Goal: Task Accomplishment & Management: Complete application form

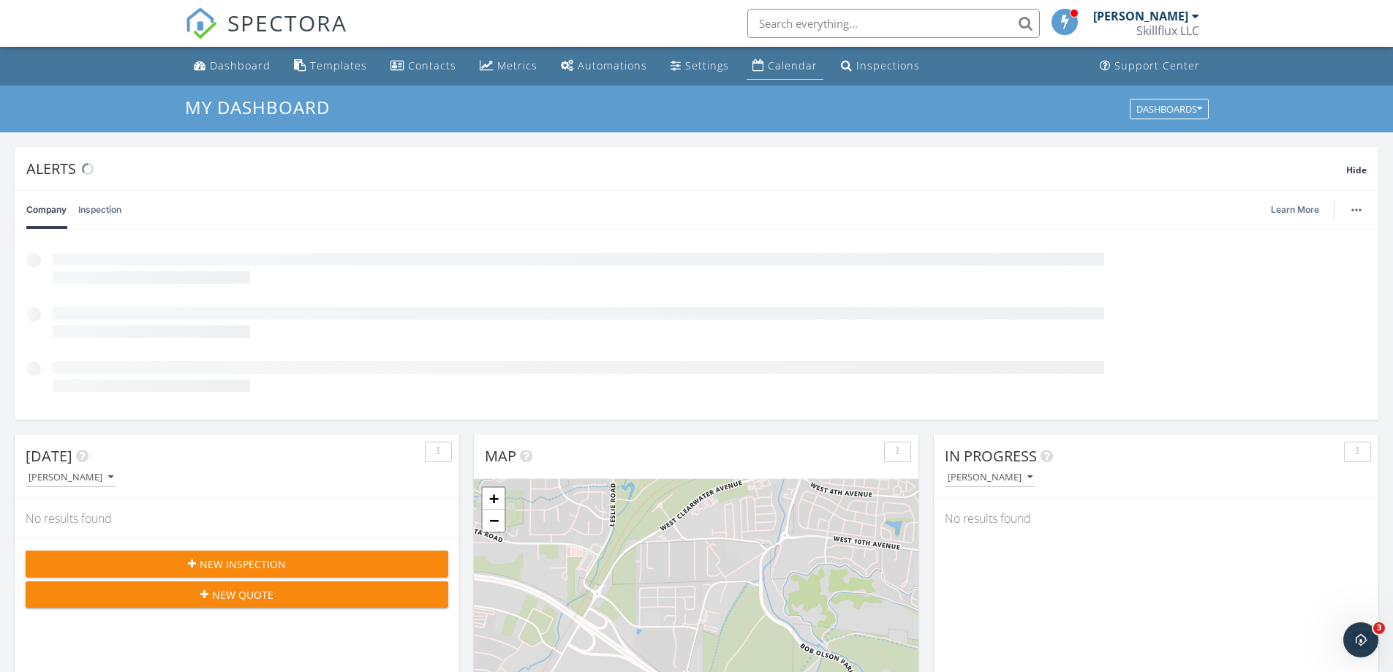
click at [777, 69] on div "Calendar" at bounding box center [793, 65] width 50 height 14
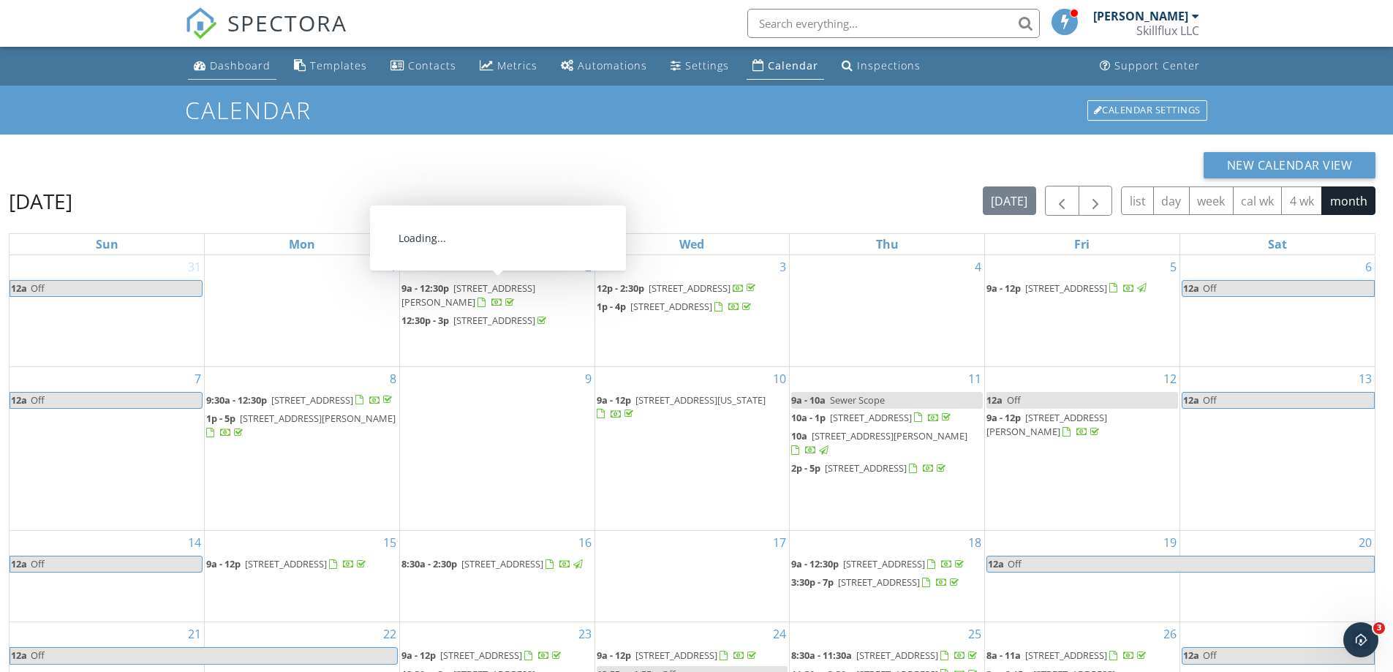
click at [239, 59] on div "Dashboard" at bounding box center [240, 65] width 61 height 14
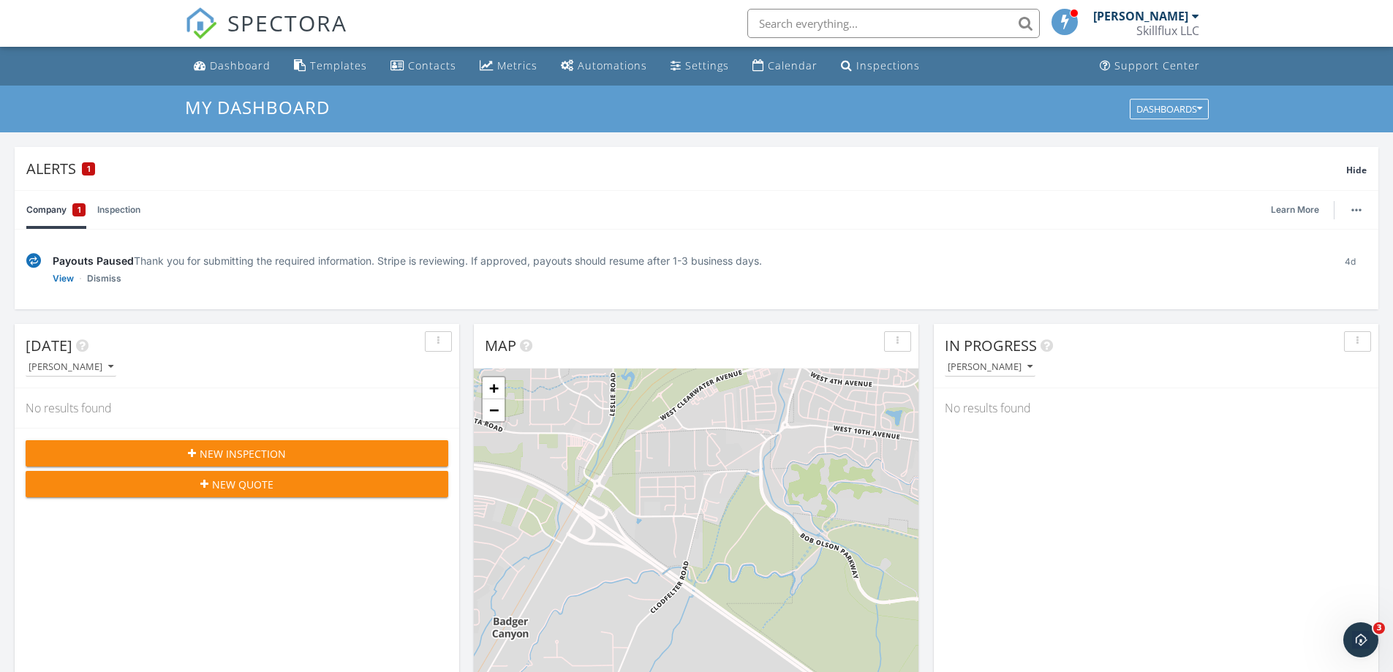
click at [1148, 21] on div "[PERSON_NAME]" at bounding box center [1140, 16] width 95 height 15
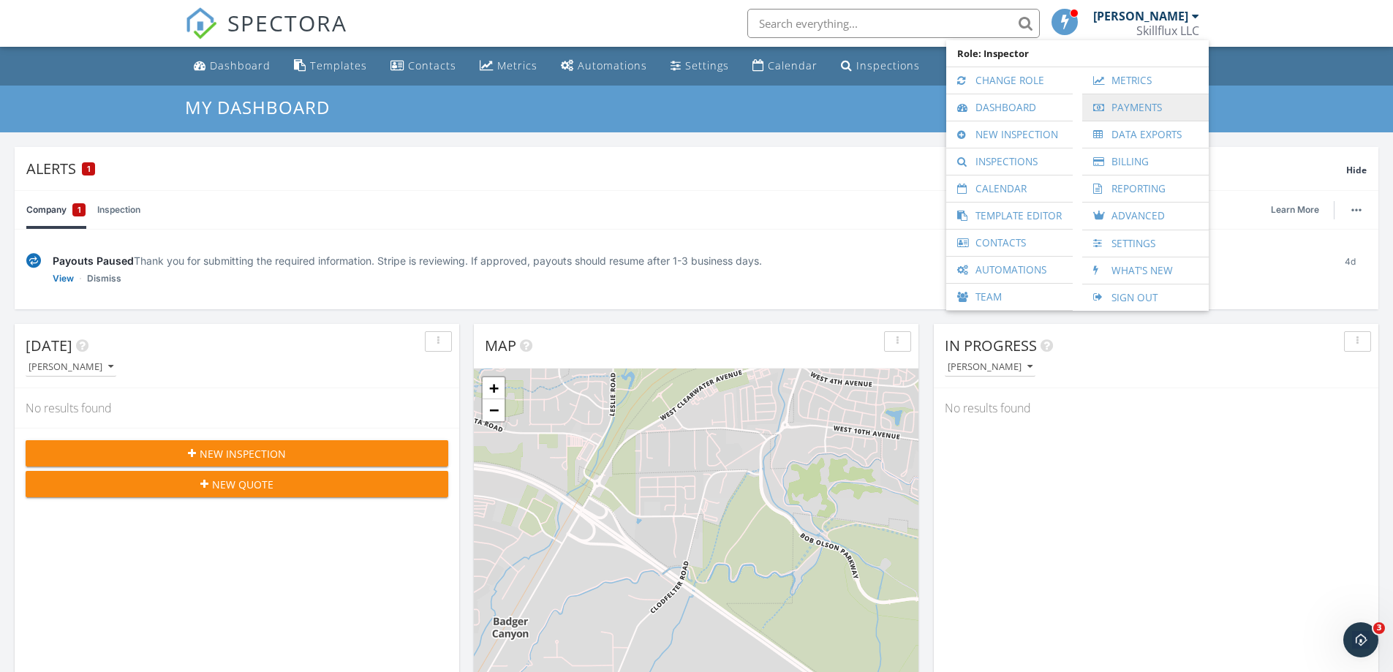
click at [1129, 105] on link "Payments" at bounding box center [1145, 107] width 112 height 26
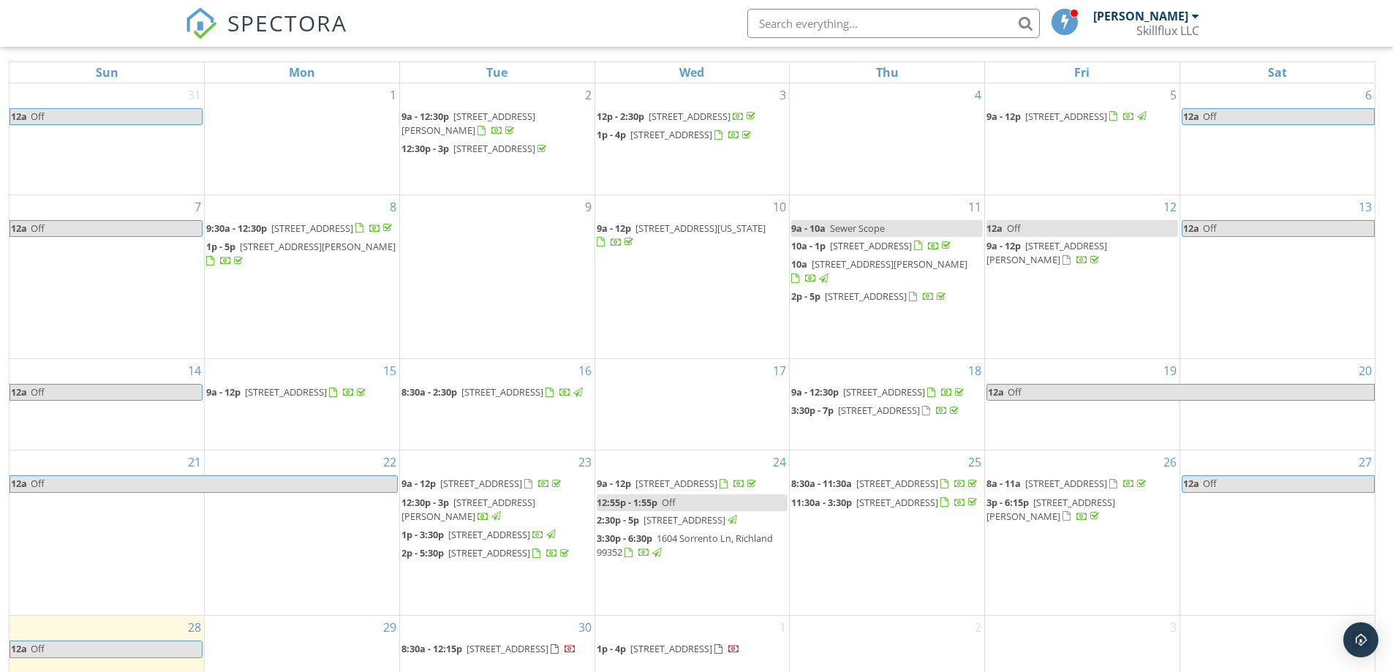
scroll to position [194, 0]
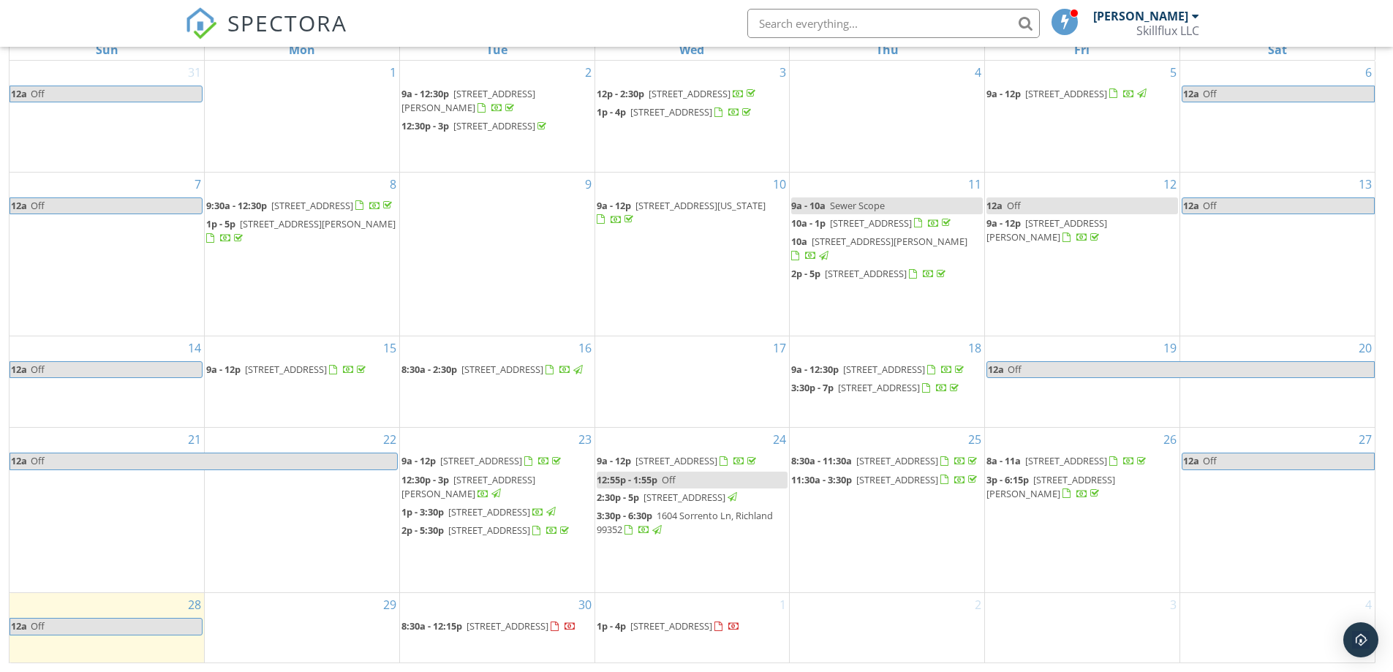
click at [346, 620] on div "29" at bounding box center [302, 627] width 194 height 69
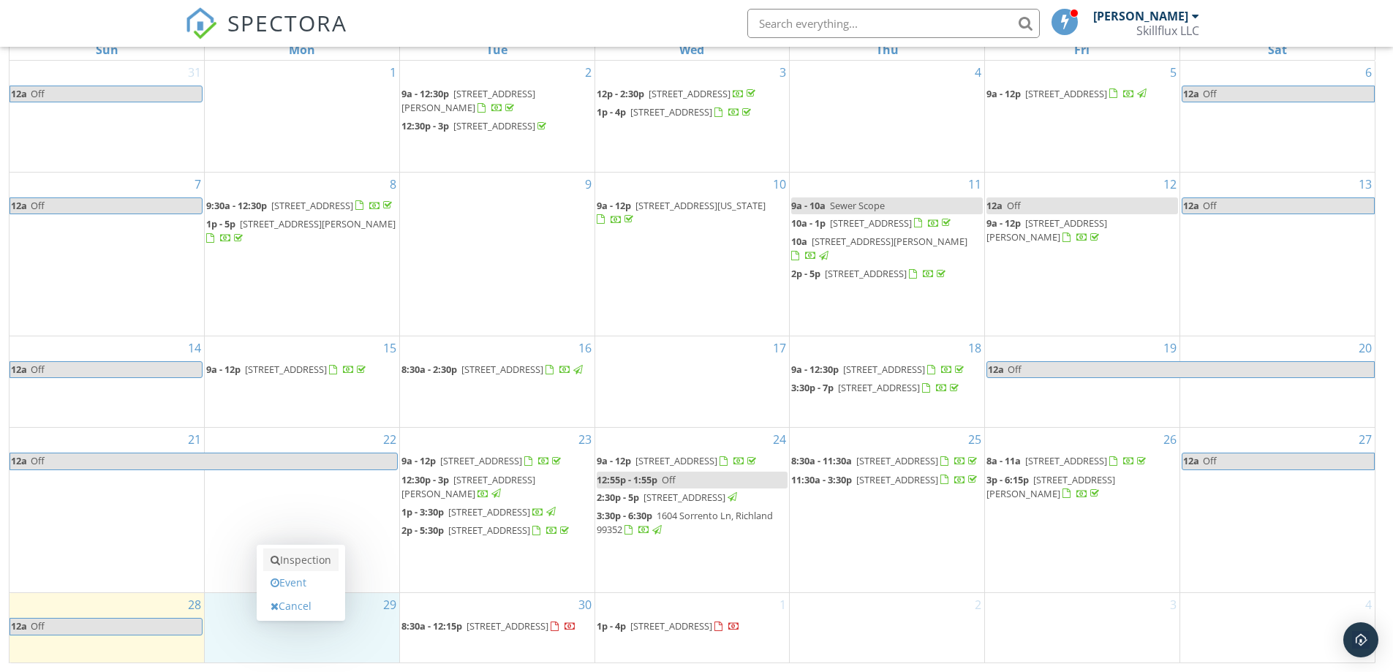
click at [324, 561] on link "Inspection" at bounding box center [300, 559] width 75 height 23
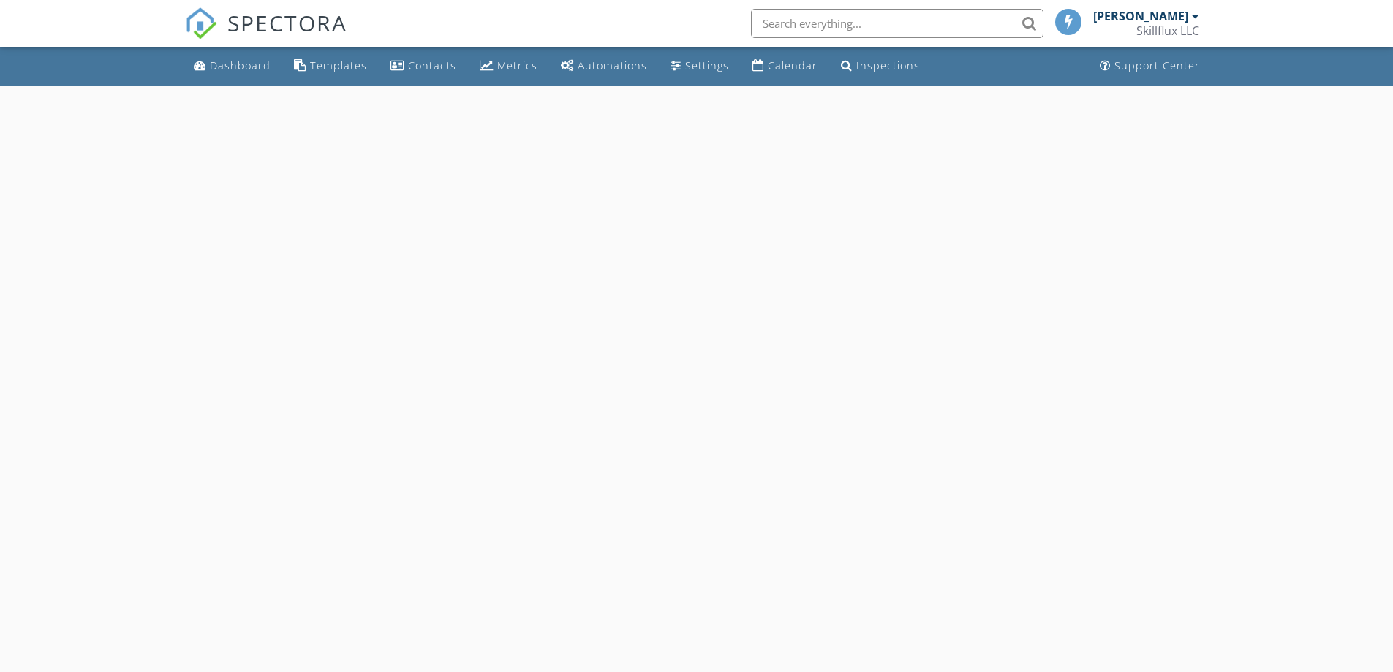
select select "8"
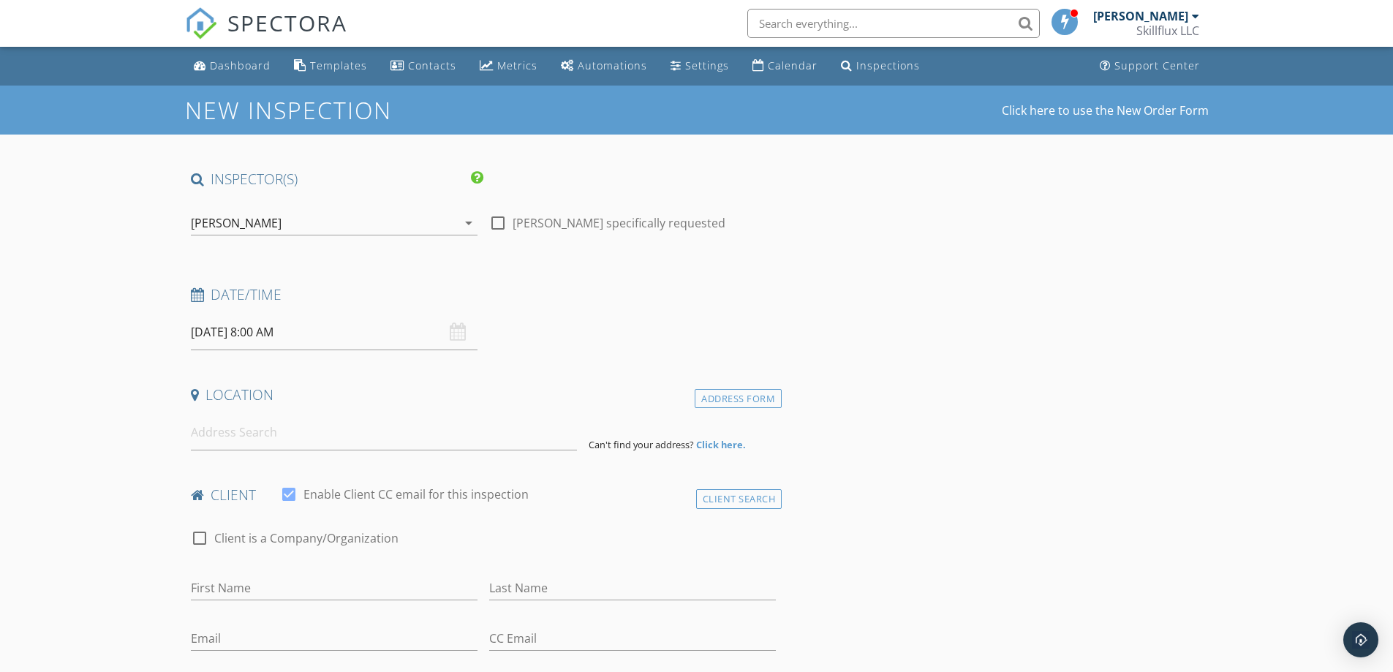
click at [259, 339] on input "09/29/2025 8:00 AM" at bounding box center [334, 332] width 287 height 36
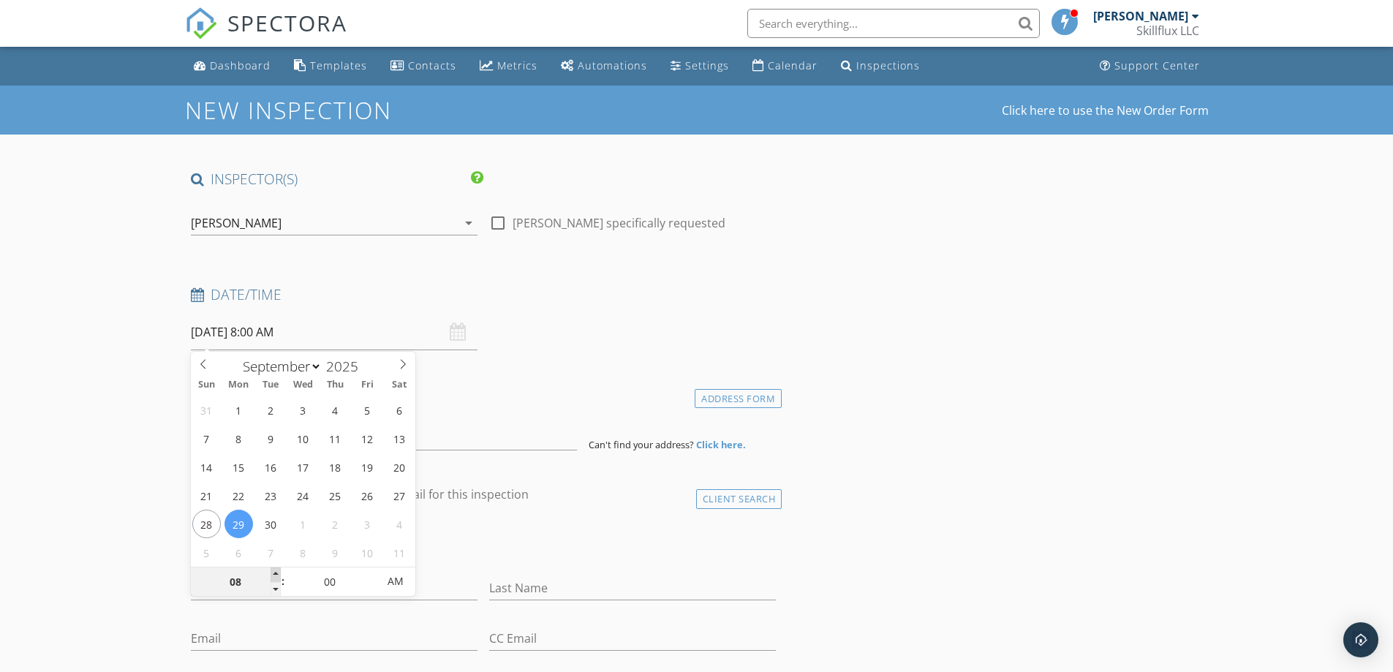
type input "09"
type input "09/29/2025 9:00 AM"
click at [276, 572] on span at bounding box center [275, 574] width 10 height 15
type input "10"
type input "09/29/2025 10:00 AM"
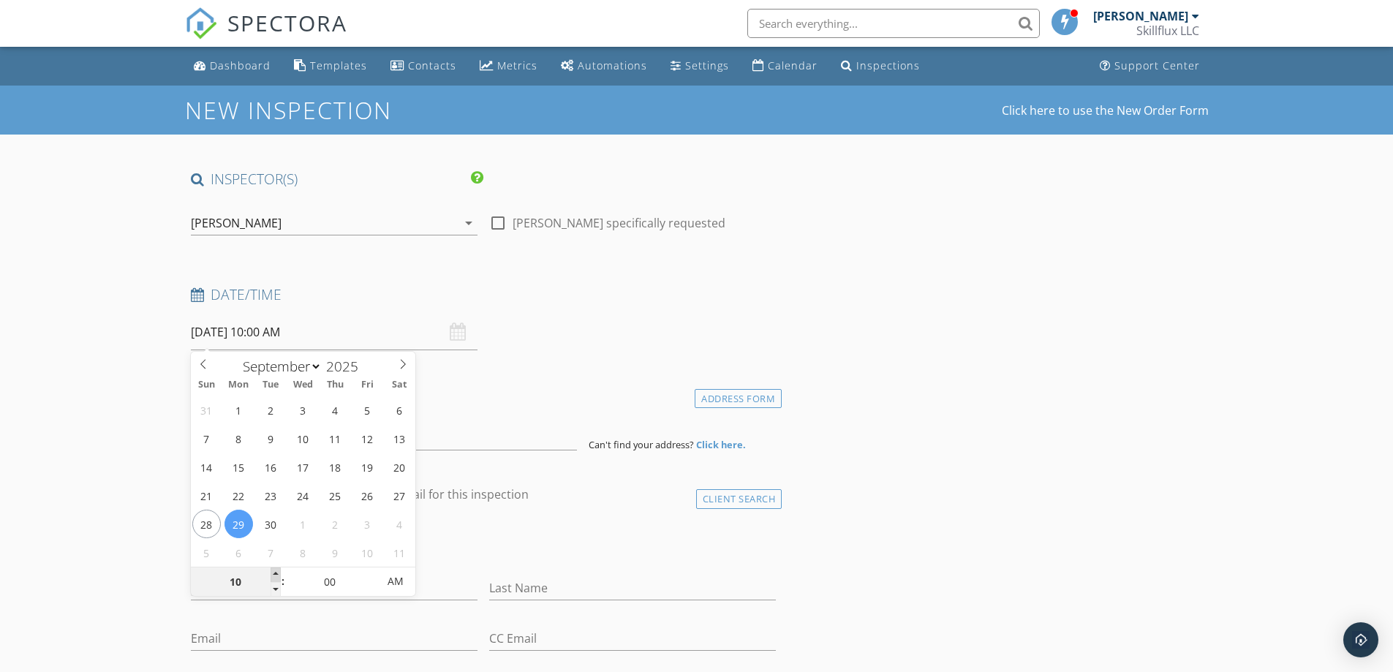
click at [276, 572] on span at bounding box center [275, 574] width 10 height 15
type input "11"
type input "[DATE] 11:00 AM"
click at [276, 572] on span at bounding box center [275, 574] width 10 height 15
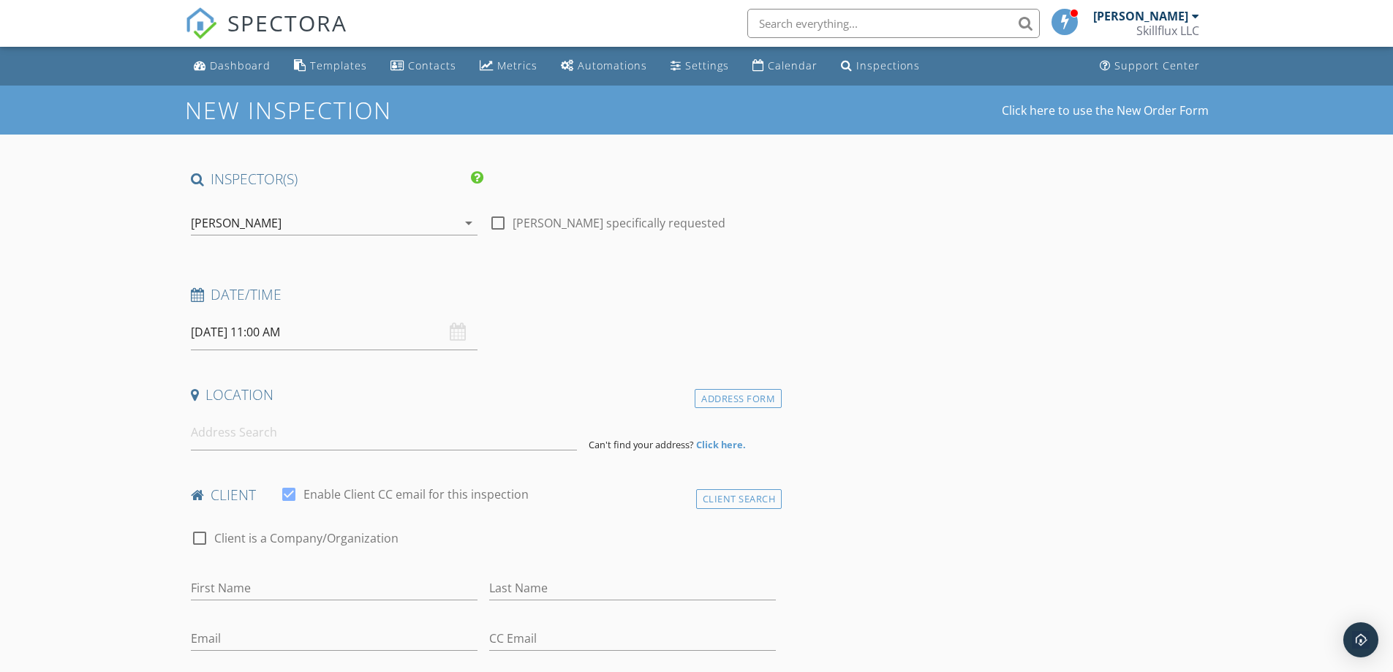
click at [279, 434] on input at bounding box center [384, 432] width 386 height 36
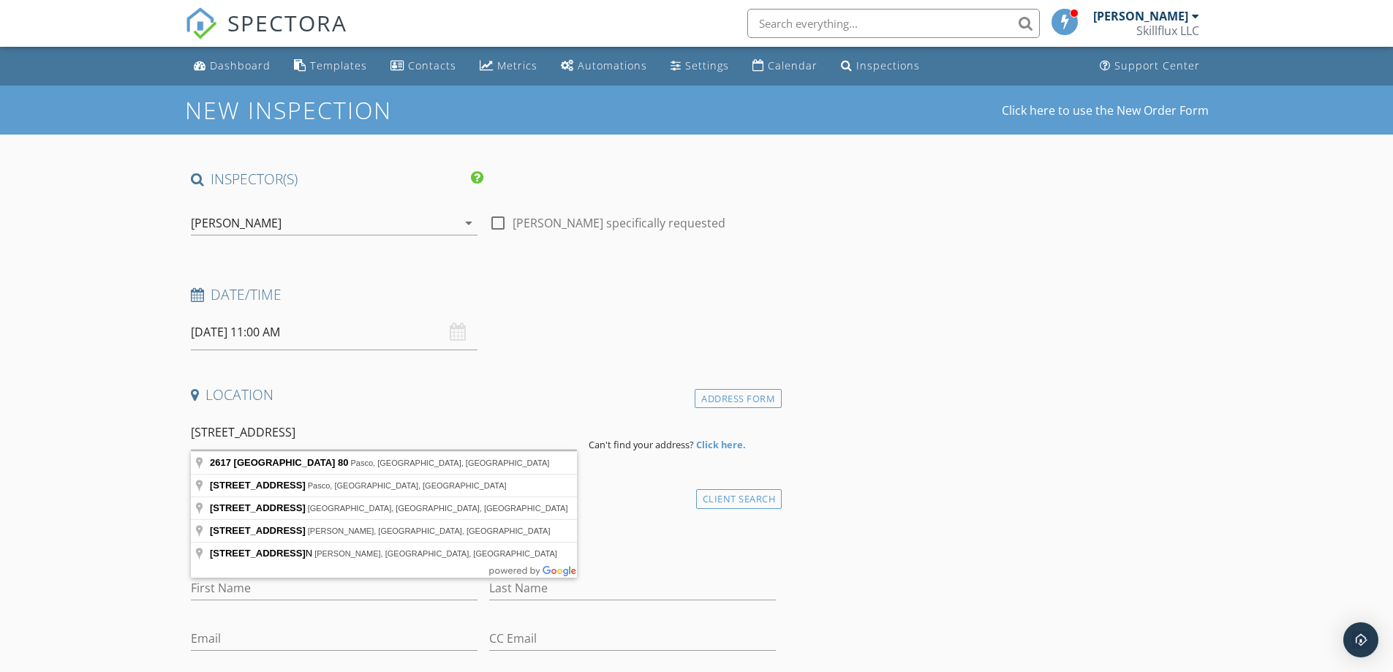
type input "2617 North Road 80, Pasco, WA, USA"
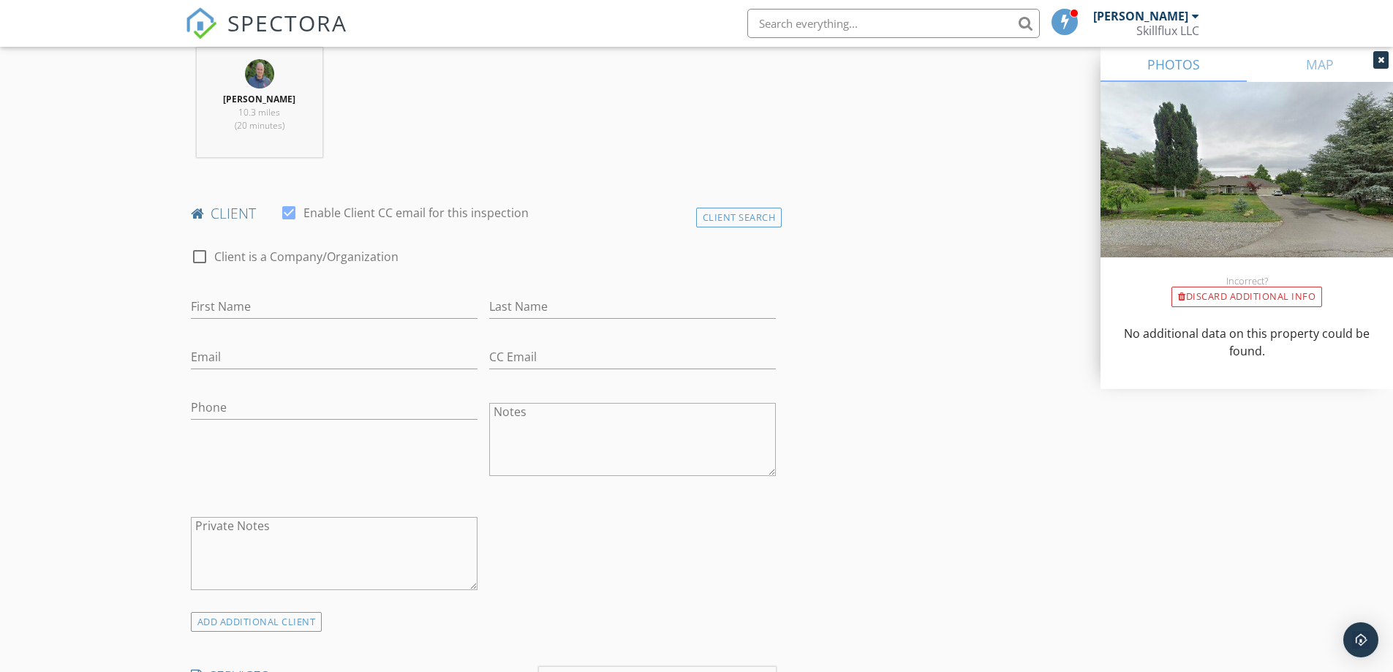
scroll to position [585, 0]
click at [270, 309] on input "First Name" at bounding box center [334, 302] width 287 height 24
type input "Mari"
type input "[PERSON_NAME]"
click at [268, 348] on input "Email" at bounding box center [334, 353] width 287 height 24
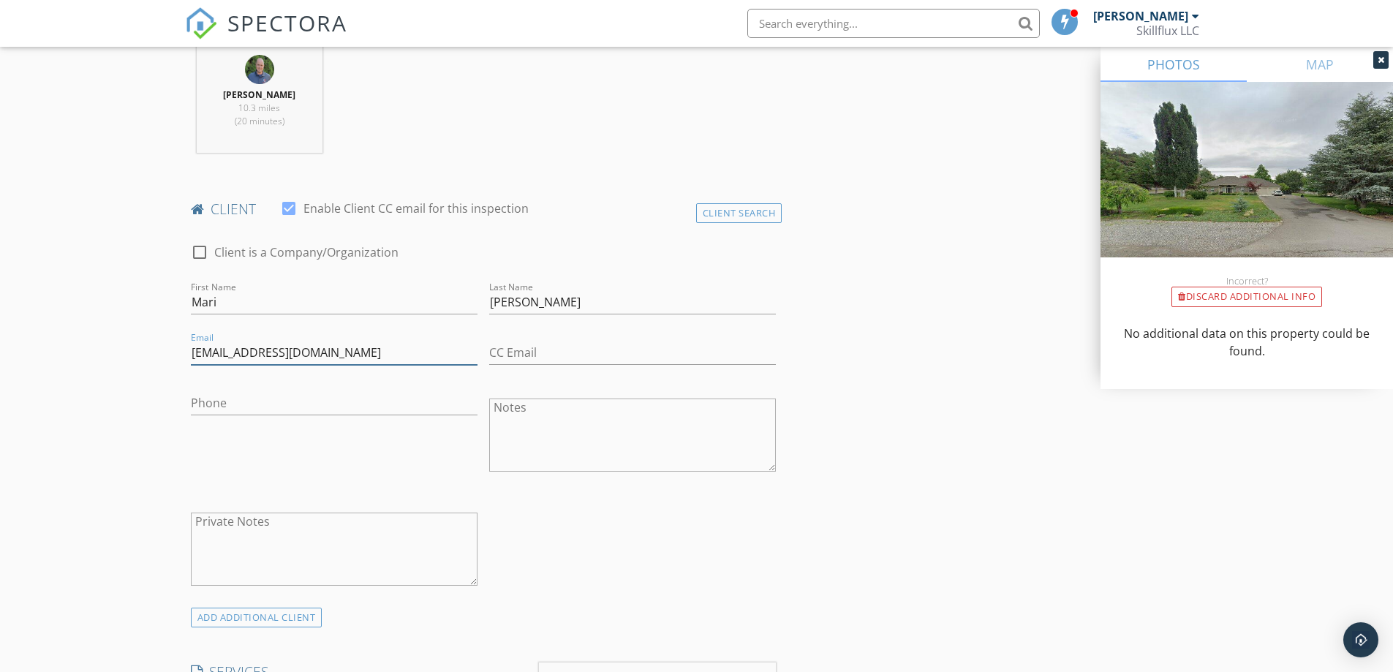
type input "[EMAIL_ADDRESS][DOMAIN_NAME]"
click at [286, 402] on input "Phone" at bounding box center [334, 403] width 287 height 24
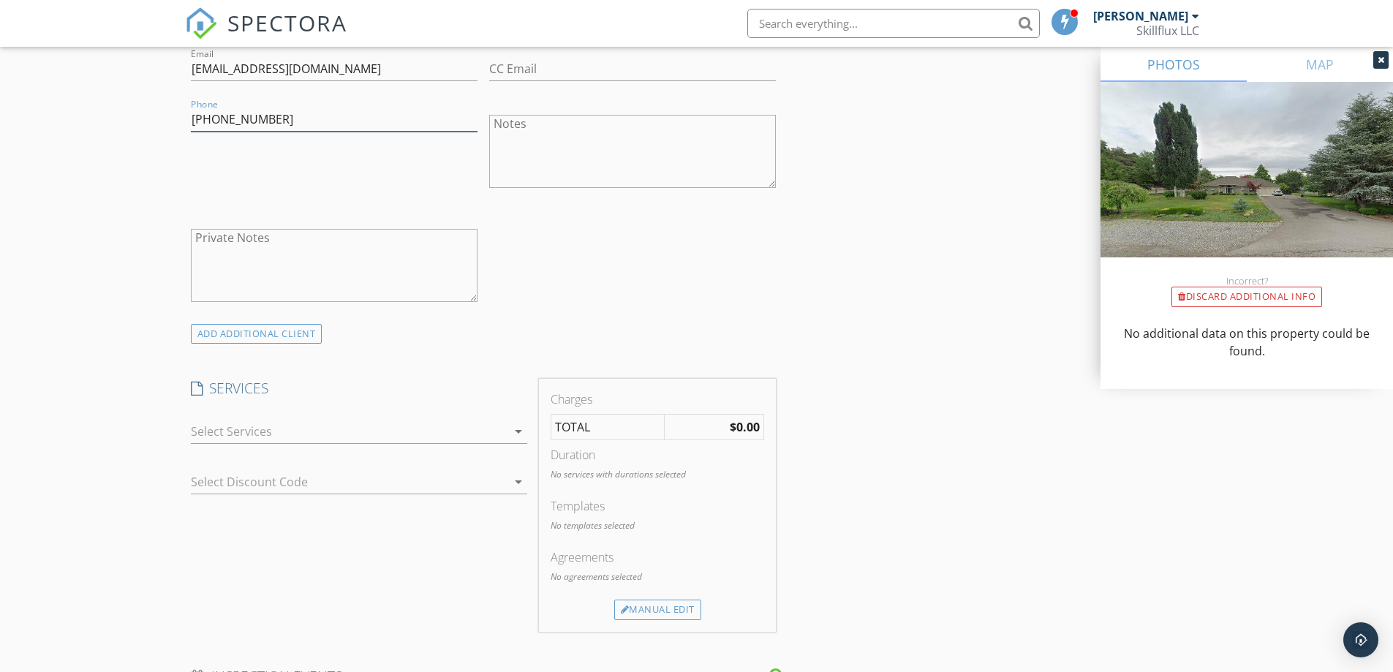
scroll to position [877, 0]
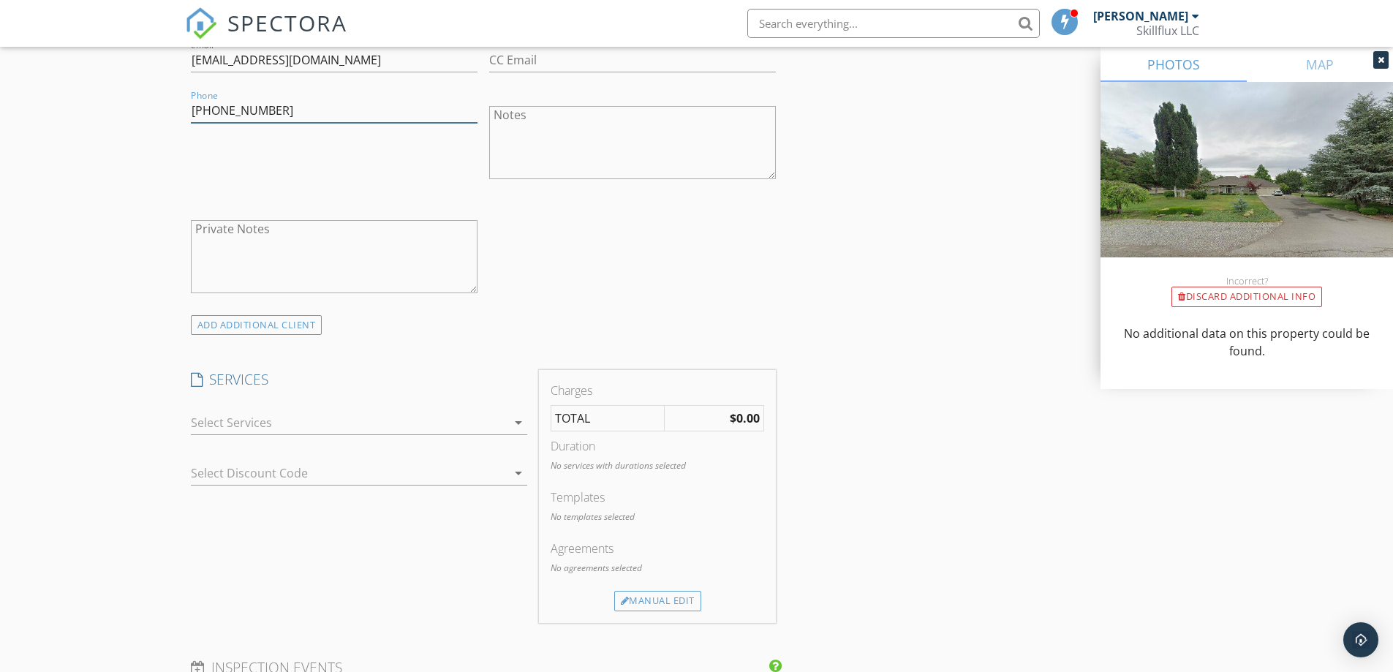
type input "[PHONE_NUMBER]"
click at [285, 426] on div at bounding box center [349, 422] width 316 height 23
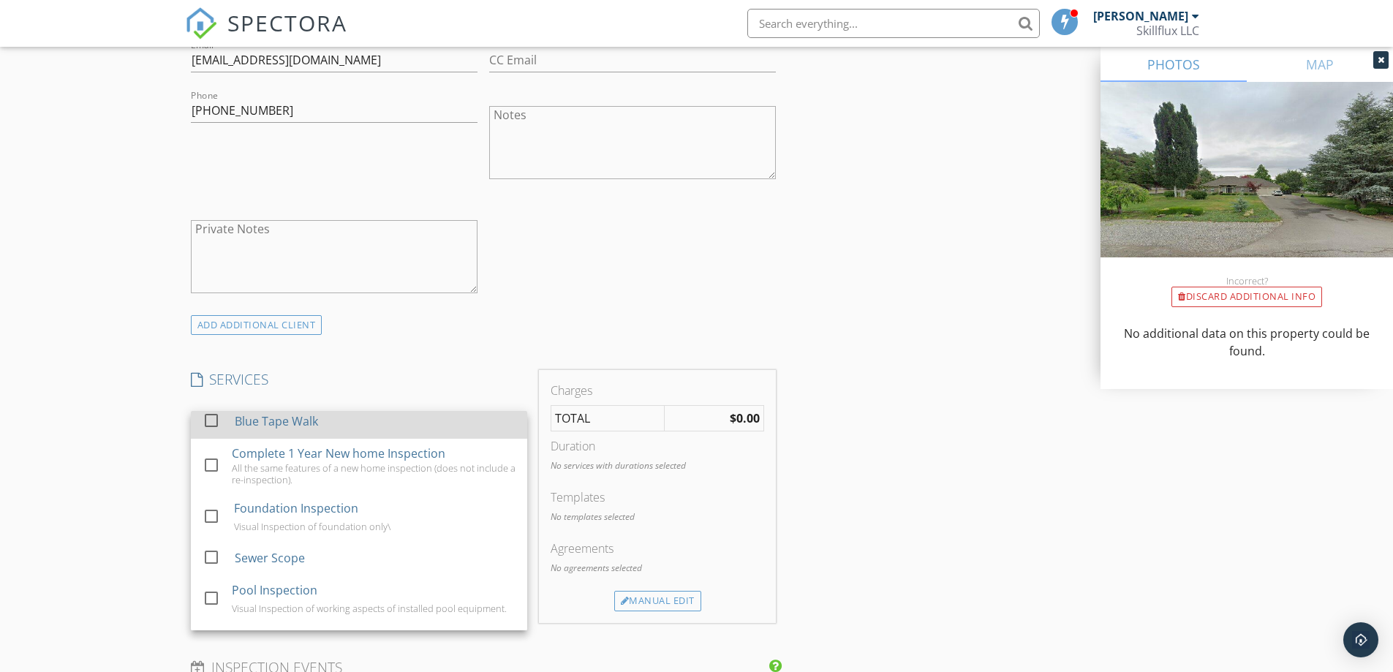
scroll to position [292, 0]
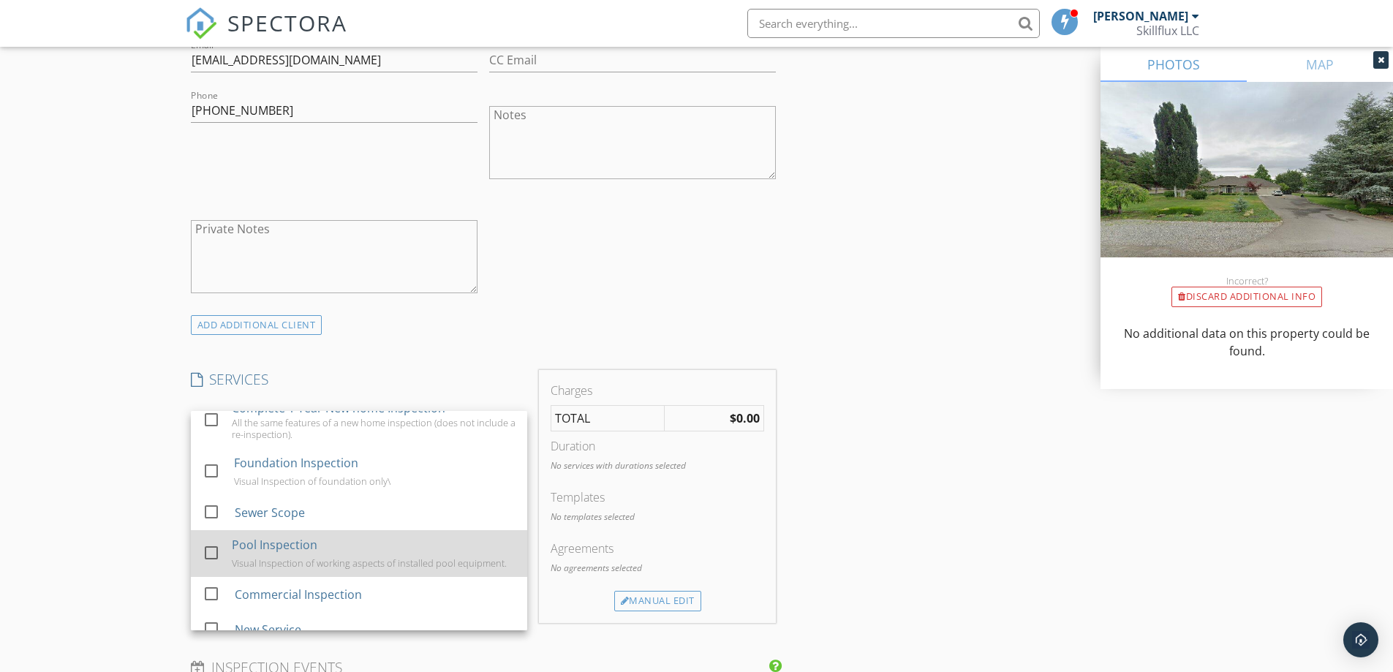
click at [257, 542] on div "Pool Inspection" at bounding box center [275, 545] width 86 height 18
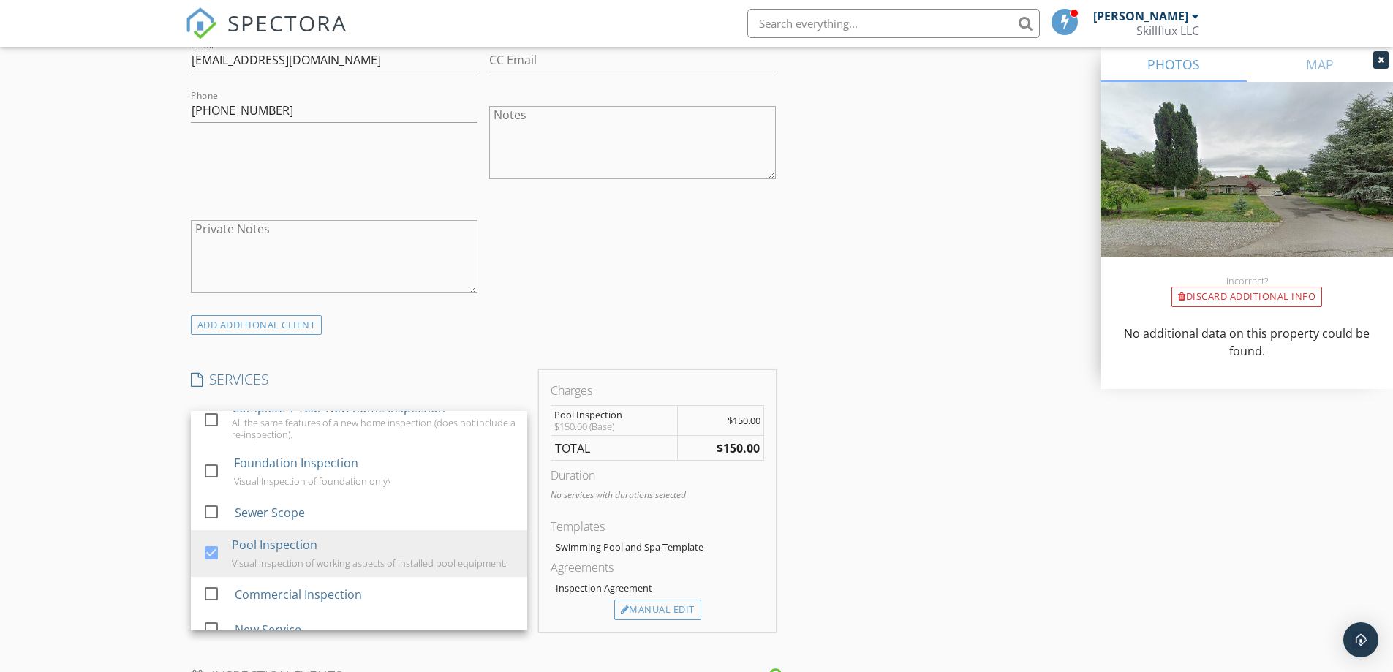
click at [134, 519] on div "New Inspection Click here to use the New Order Form INSPECTOR(S) check_box Rand…" at bounding box center [696, 495] width 1393 height 2575
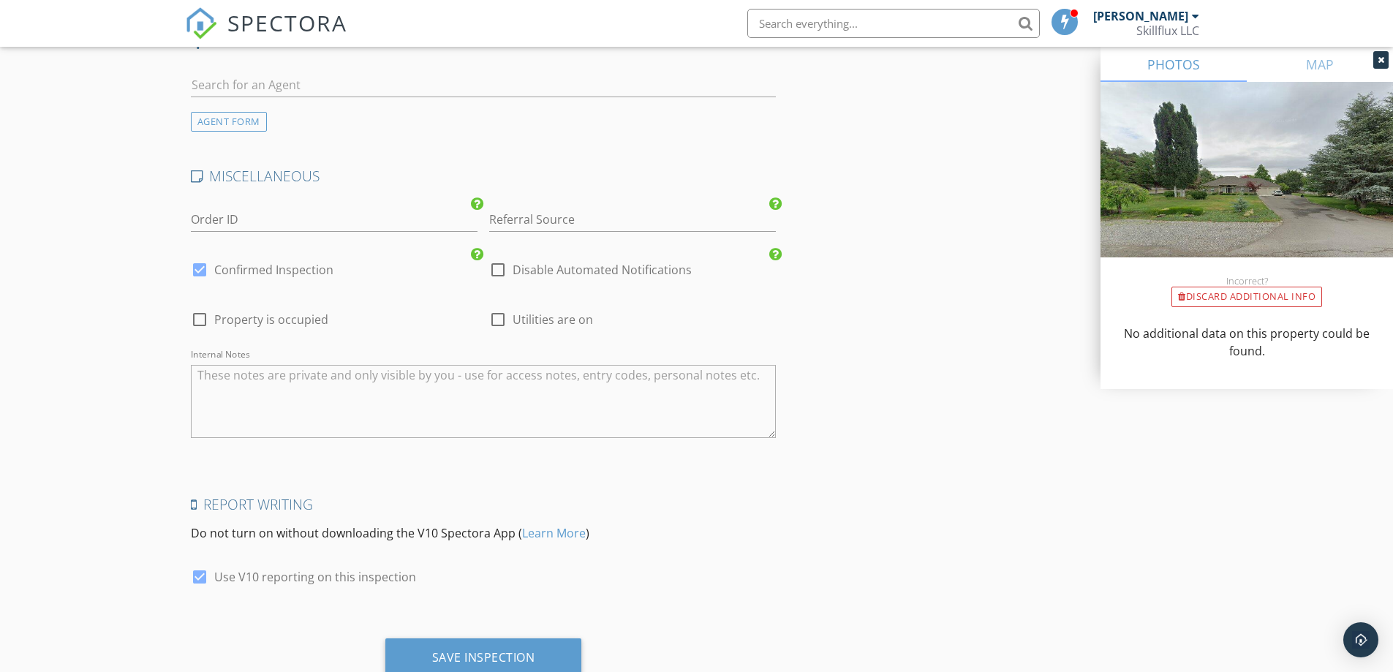
scroll to position [1988, 0]
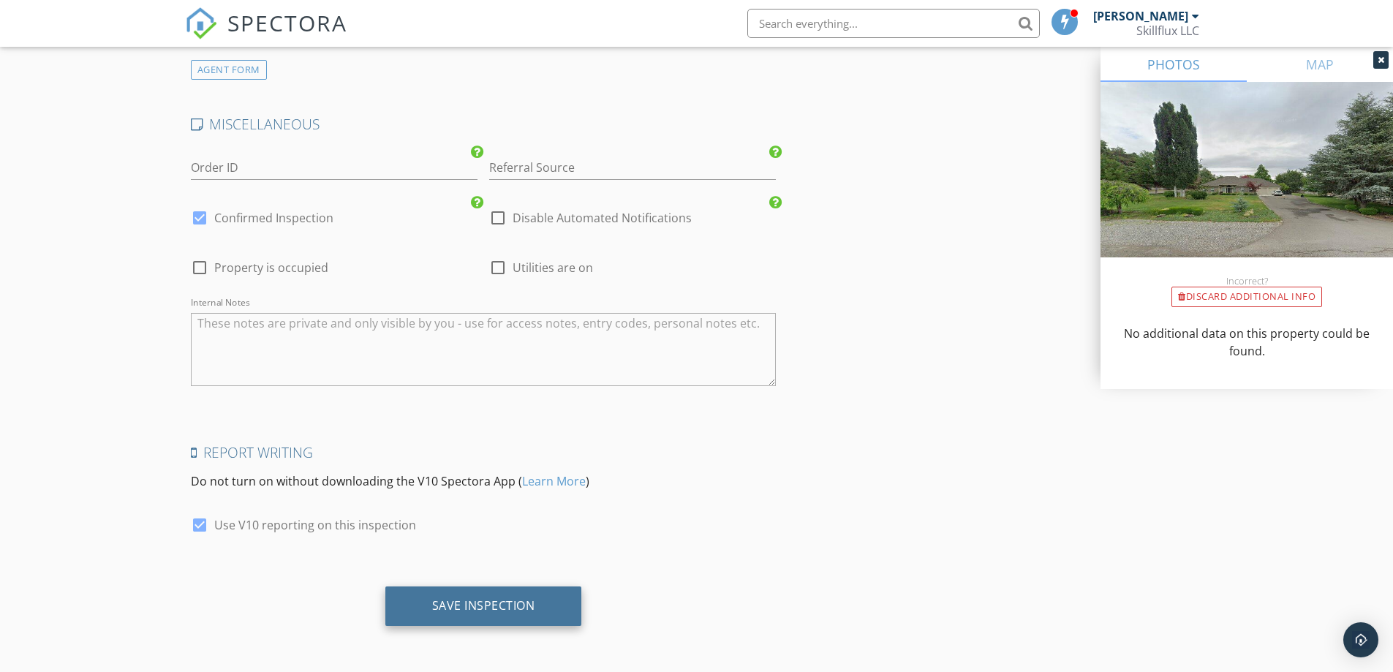
click at [517, 602] on div "Save Inspection" at bounding box center [483, 605] width 103 height 15
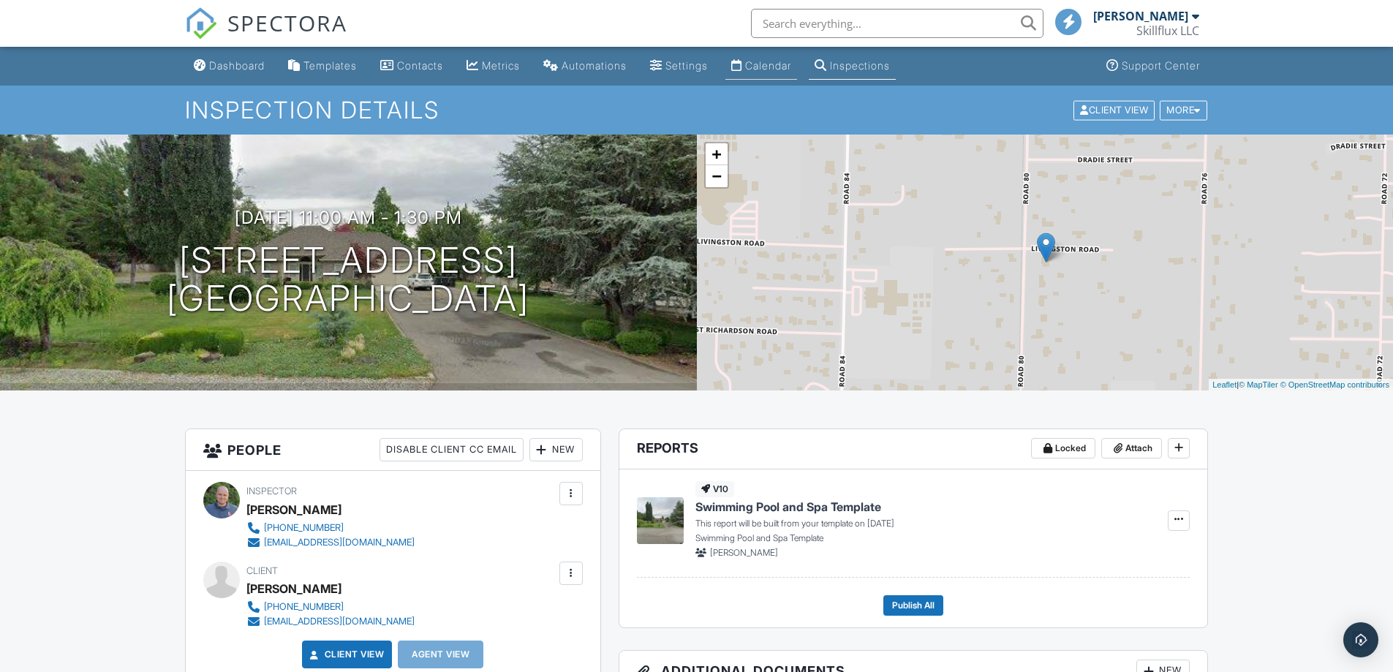
click at [791, 68] on div "Calendar" at bounding box center [768, 65] width 46 height 12
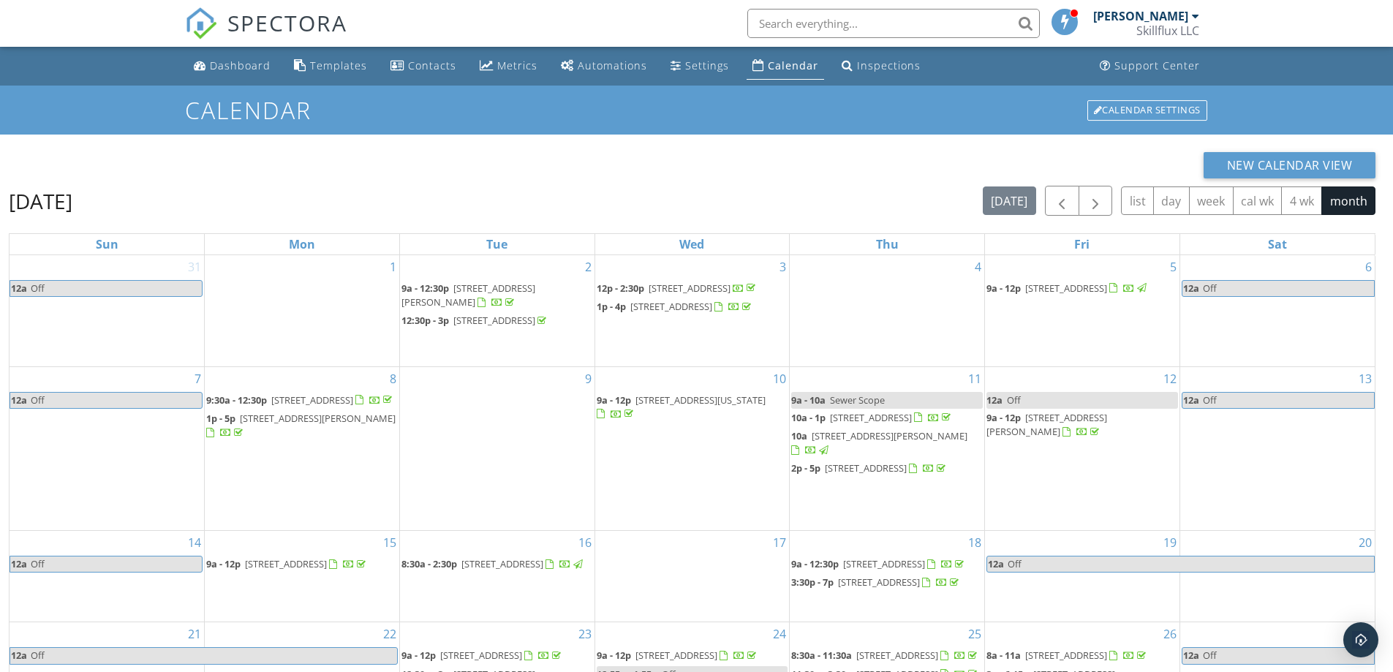
scroll to position [194, 0]
